Goal: Find specific page/section

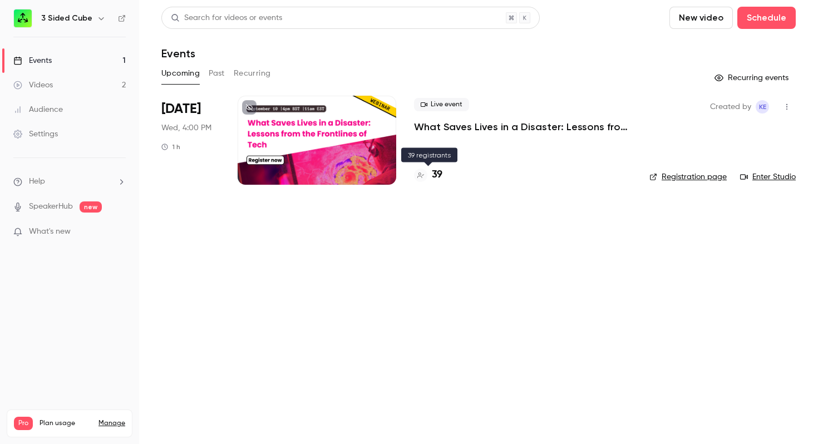
click at [437, 170] on h4 "39" at bounding box center [437, 175] width 11 height 15
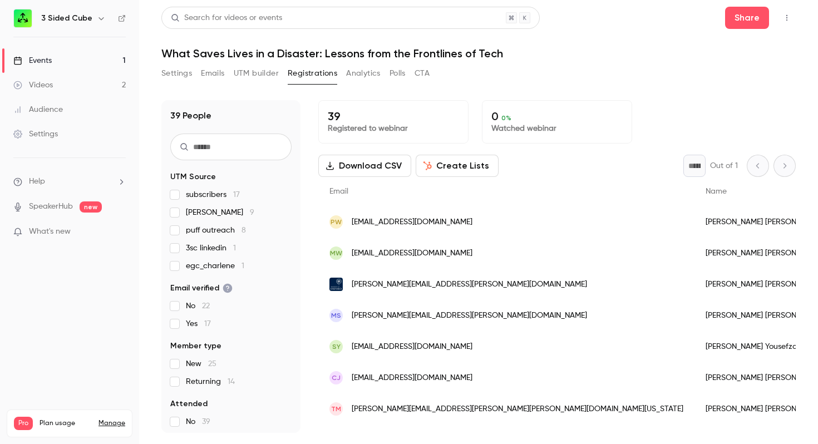
click at [437, 170] on button "Create Lists" at bounding box center [457, 166] width 83 height 22
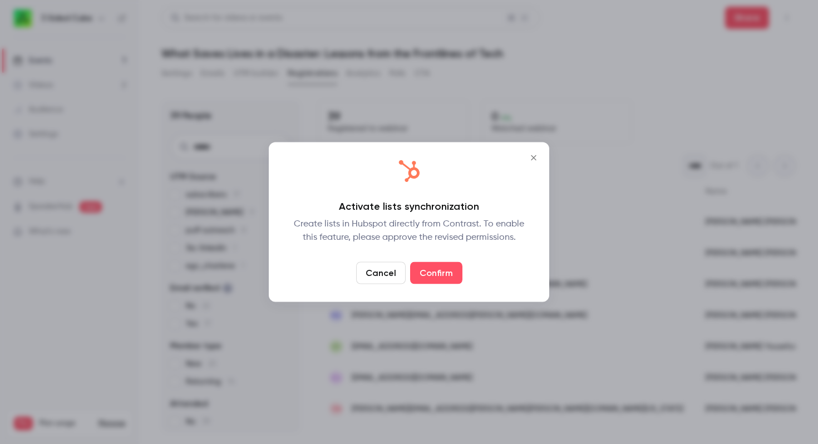
click at [537, 154] on icon "Close" at bounding box center [533, 158] width 13 height 9
